Goal: Task Accomplishment & Management: Use online tool/utility

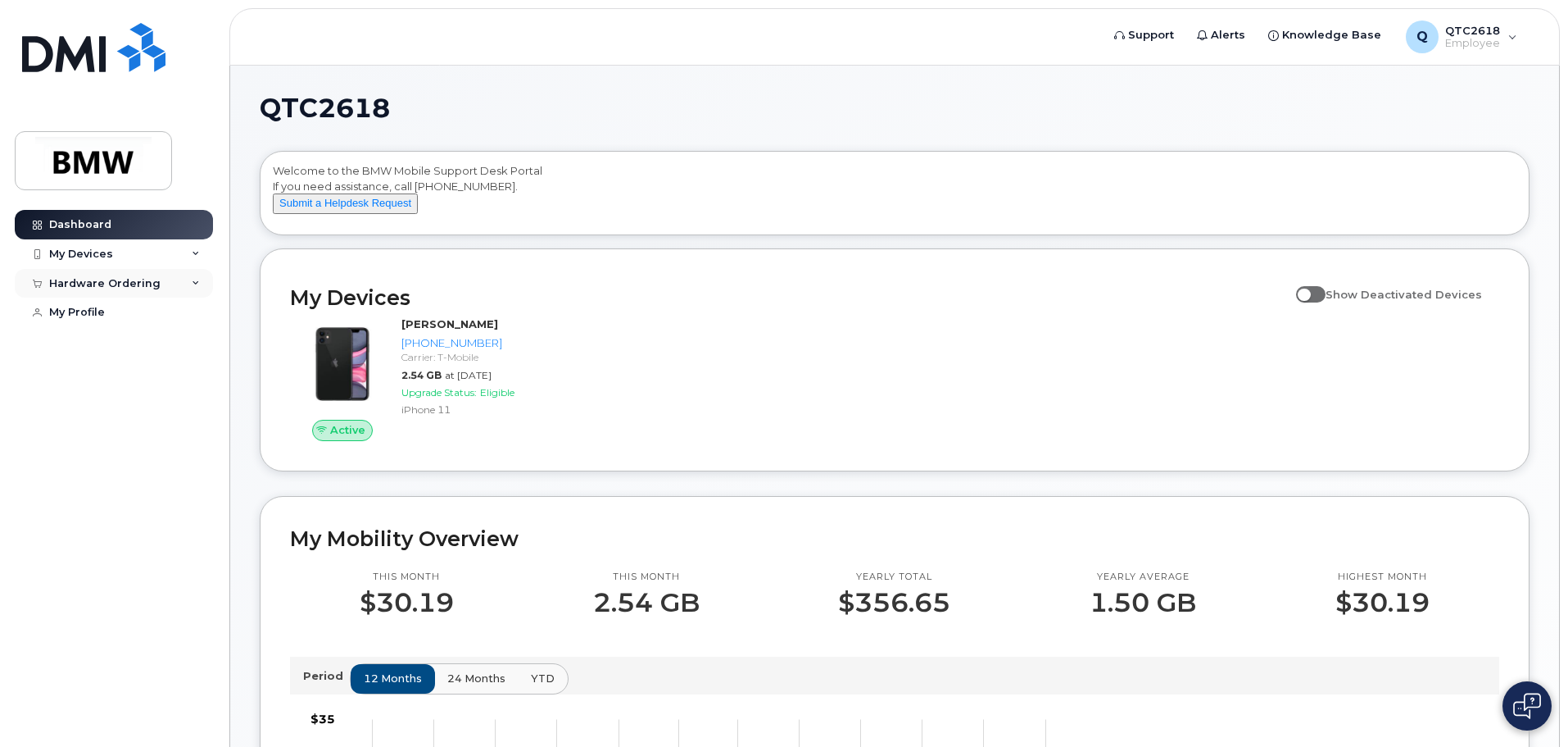
click at [192, 281] on icon at bounding box center [196, 284] width 8 height 8
click at [71, 315] on div "New Order" at bounding box center [87, 314] width 62 height 15
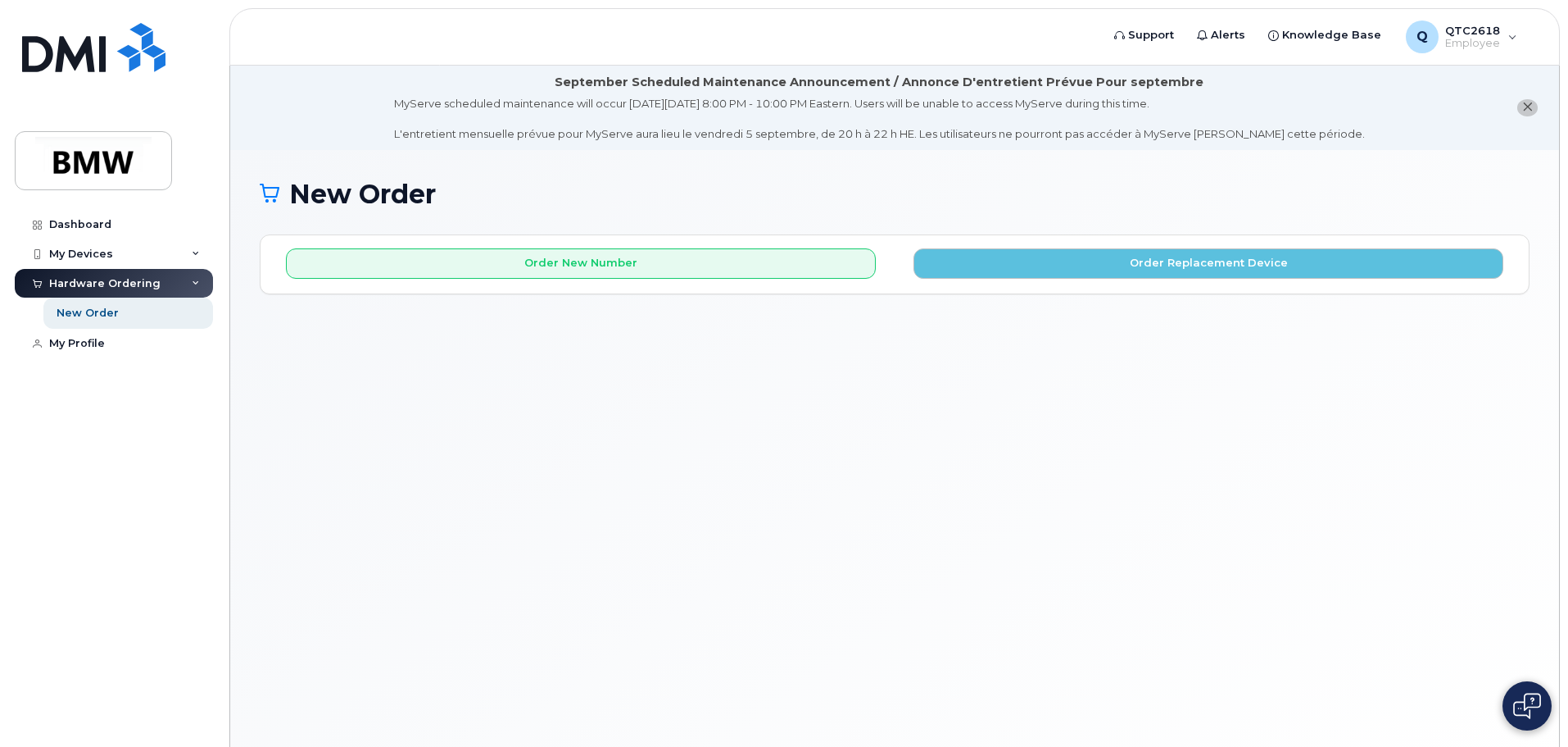
drag, startPoint x: 203, startPoint y: 284, endPoint x: 249, endPoint y: 213, distance: 84.6
click at [203, 284] on div "Hardware Ordering" at bounding box center [114, 283] width 198 height 29
